Goal: Transaction & Acquisition: Obtain resource

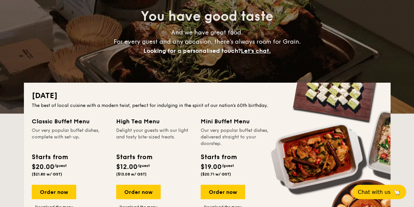
scroll to position [71, 0]
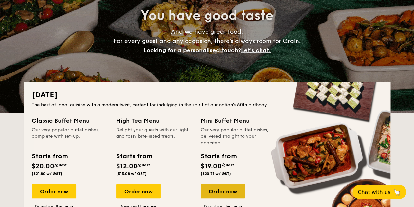
click at [233, 192] on div "Order now" at bounding box center [223, 191] width 45 height 14
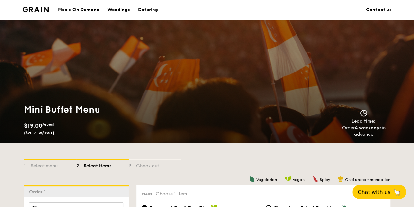
click at [158, 9] on div "Catering" at bounding box center [148, 10] width 20 height 20
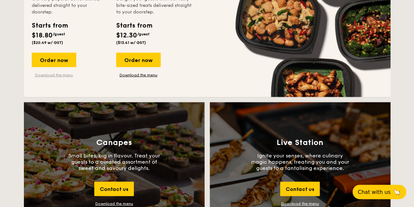
scroll to position [655, 0]
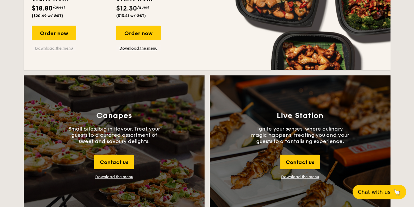
click at [61, 46] on link "Download the menu" at bounding box center [54, 47] width 45 height 5
